Goal: Task Accomplishment & Management: Use online tool/utility

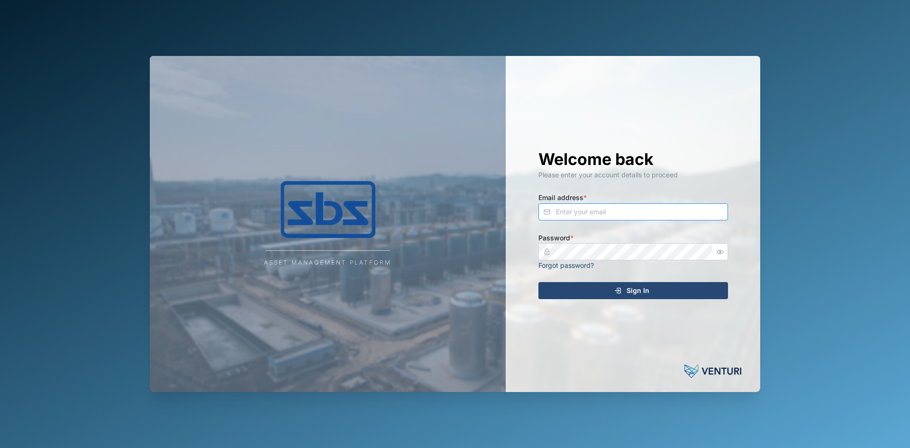
type input "[EMAIL_ADDRESS][DOMAIN_NAME]"
click at [606, 293] on div "Sign In" at bounding box center [632, 290] width 174 height 16
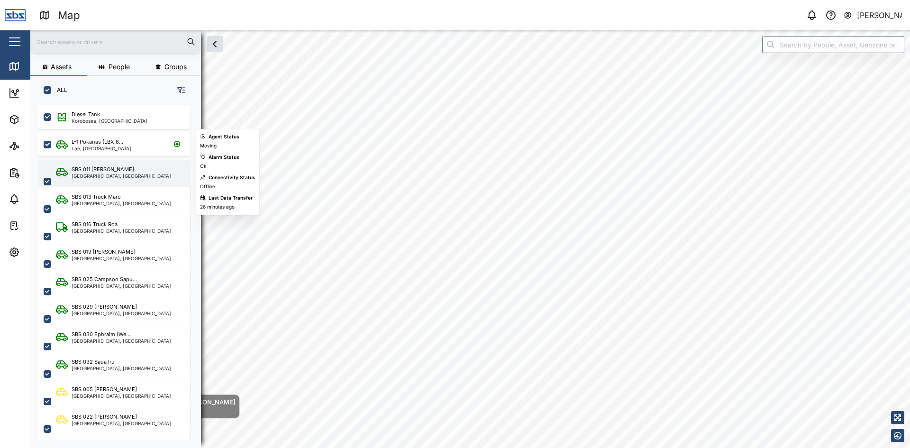
click at [118, 173] on div "[GEOGRAPHIC_DATA], [GEOGRAPHIC_DATA]" at bounding box center [122, 175] width 100 height 5
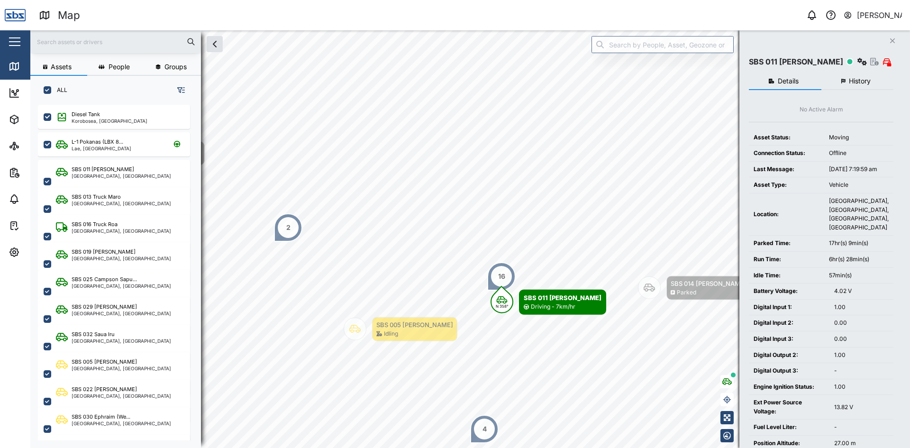
click at [893, 39] on icon "Close" at bounding box center [893, 41] width 6 height 8
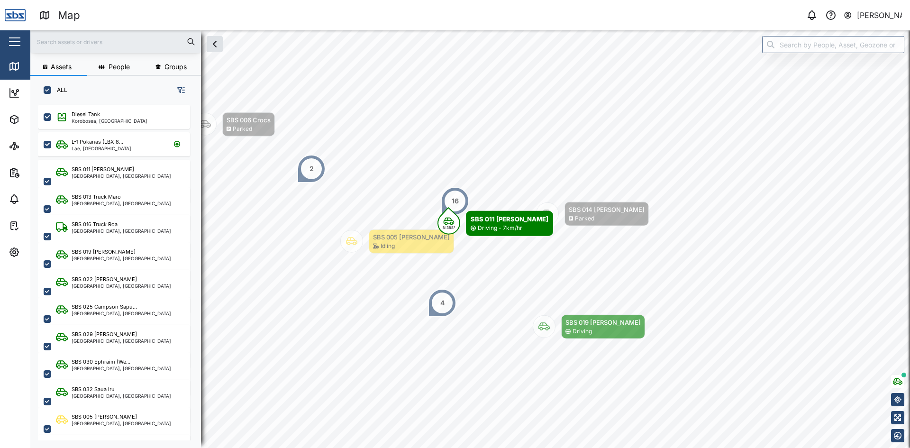
click at [442, 305] on div "4" at bounding box center [442, 303] width 4 height 10
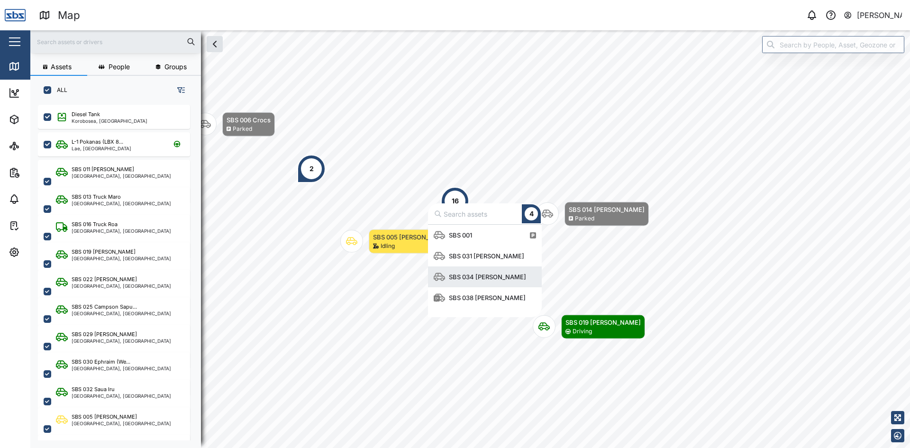
scroll to position [85, 107]
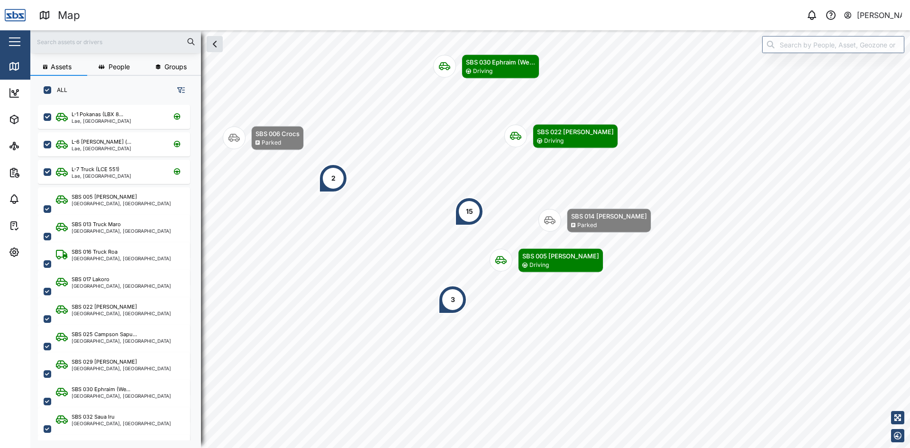
click at [455, 308] on div "3" at bounding box center [452, 299] width 28 height 28
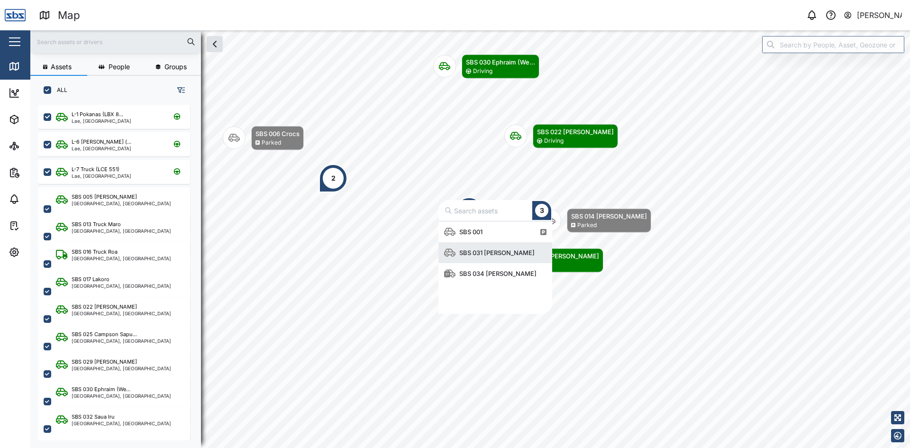
scroll to position [85, 107]
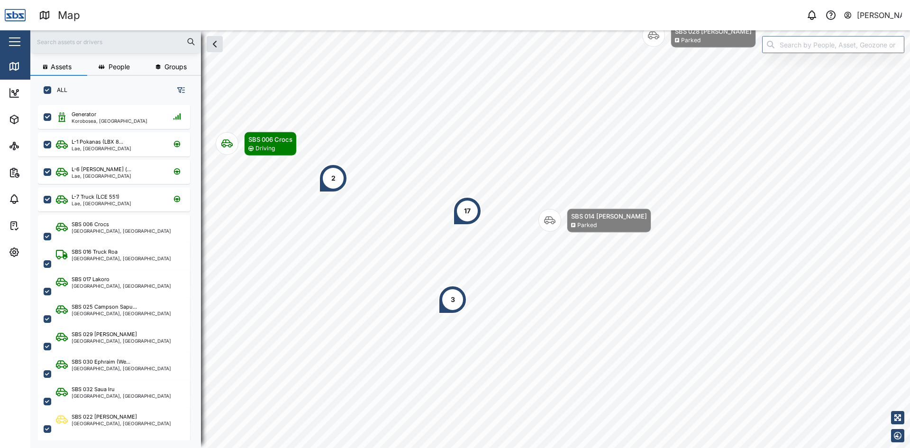
click at [147, 44] on input "text" at bounding box center [115, 42] width 159 height 14
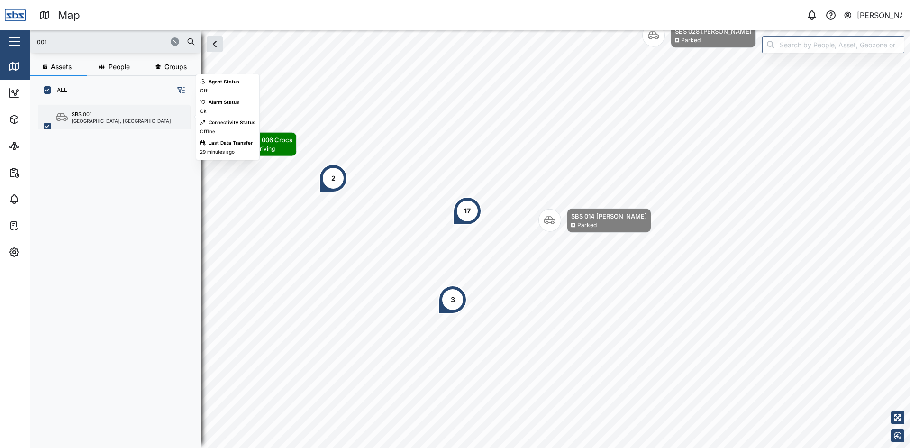
type input "001"
click at [102, 118] on div "[GEOGRAPHIC_DATA], [GEOGRAPHIC_DATA]" at bounding box center [122, 120] width 100 height 5
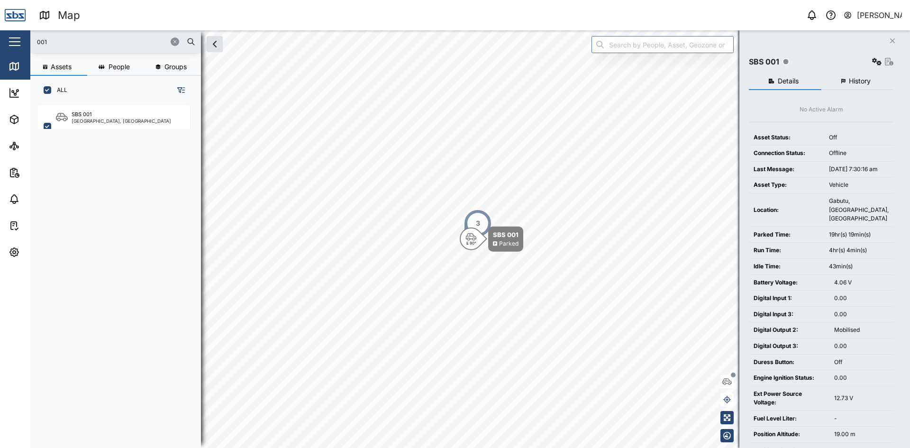
click at [858, 78] on span "History" at bounding box center [860, 81] width 22 height 7
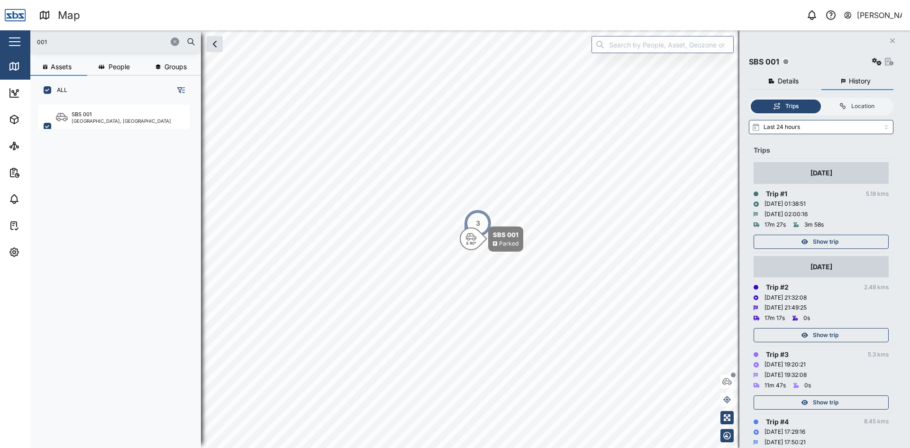
click at [853, 338] on div "Show trip" at bounding box center [819, 334] width 123 height 13
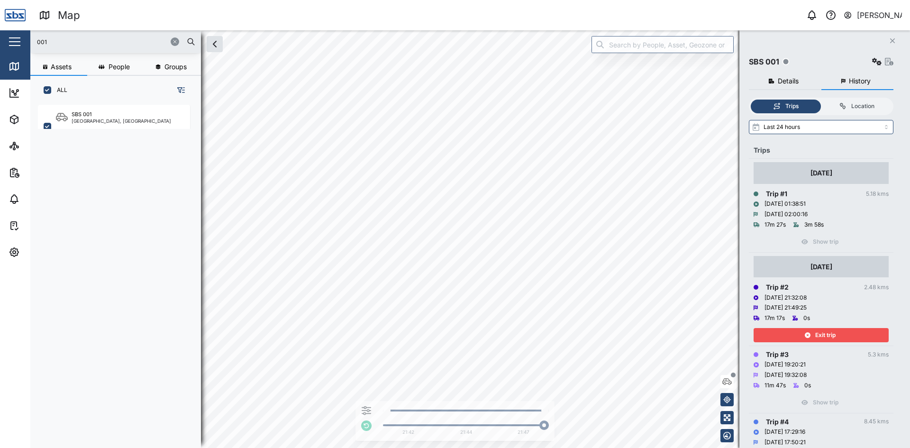
click at [821, 335] on span "Exit trip" at bounding box center [825, 334] width 20 height 13
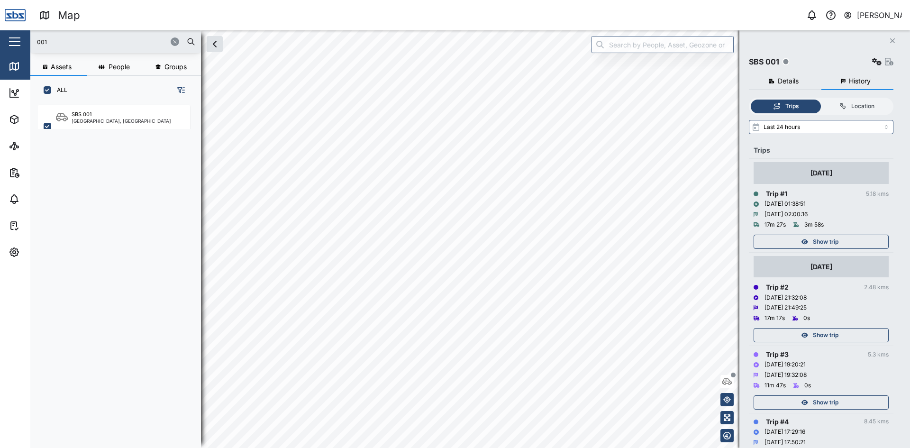
click at [829, 236] on span "Show trip" at bounding box center [826, 241] width 26 height 13
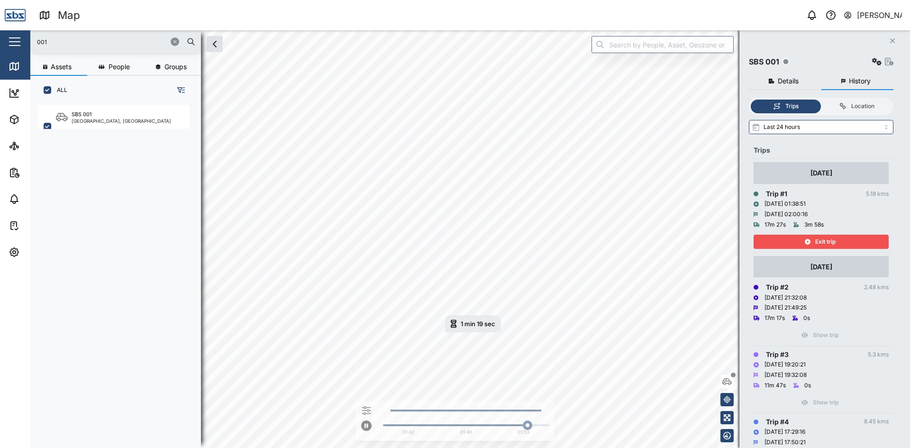
click at [817, 242] on span "Exit trip" at bounding box center [825, 241] width 20 height 13
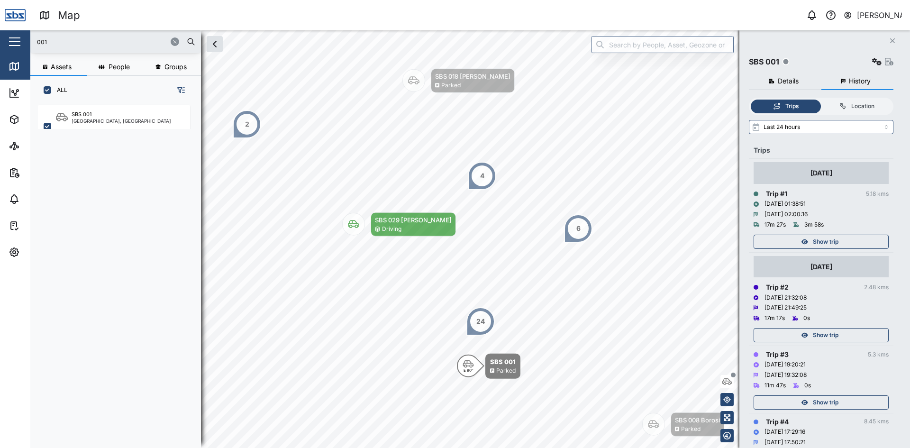
drag, startPoint x: 895, startPoint y: 39, endPoint x: 901, endPoint y: 46, distance: 9.4
click at [893, 40] on icon "Close" at bounding box center [893, 41] width 6 height 8
